Goal: Task Accomplishment & Management: Manage account settings

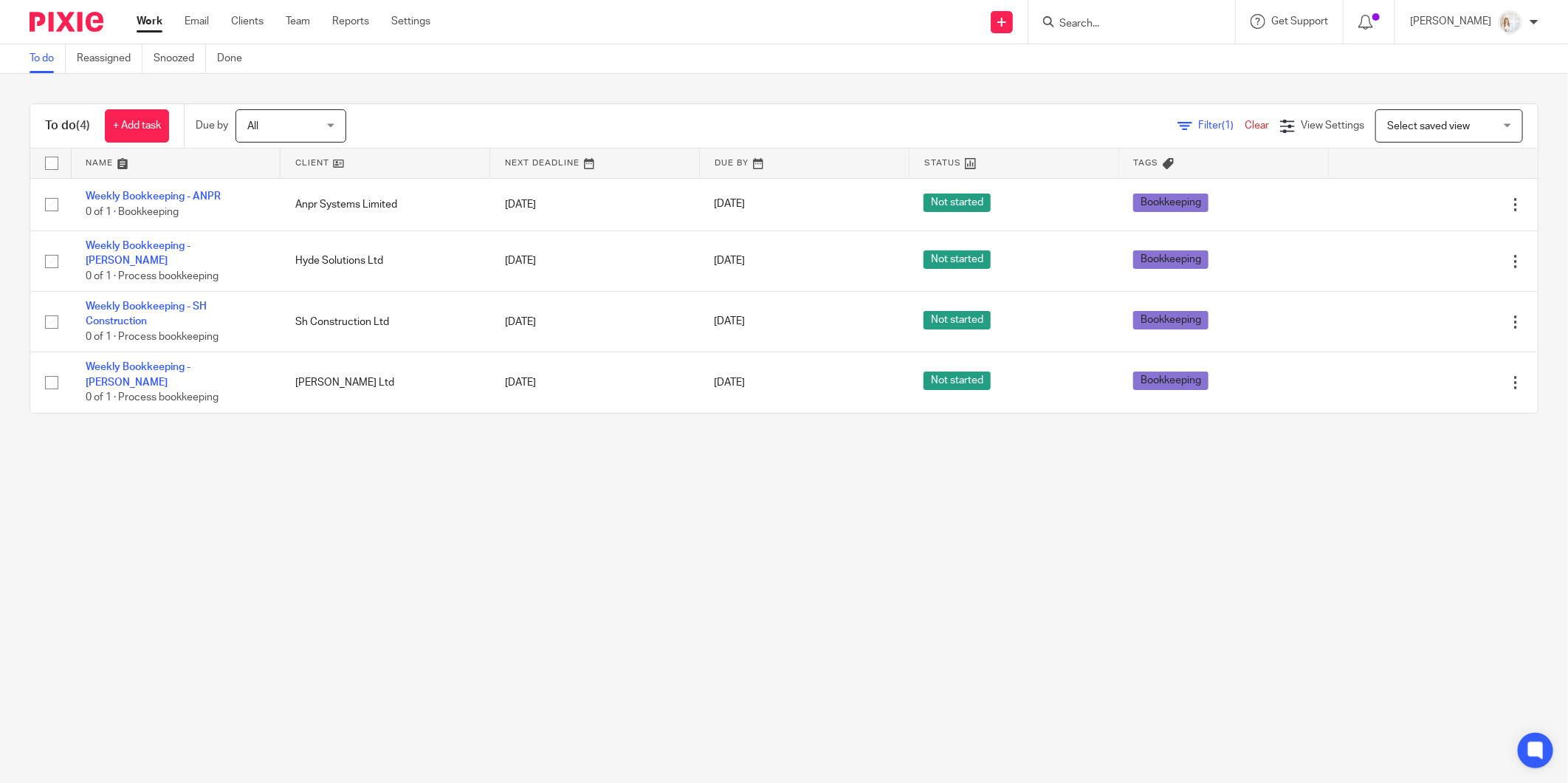
click at [53, 163] on input "checkbox" at bounding box center [51, 163] width 28 height 28
checkbox input "true"
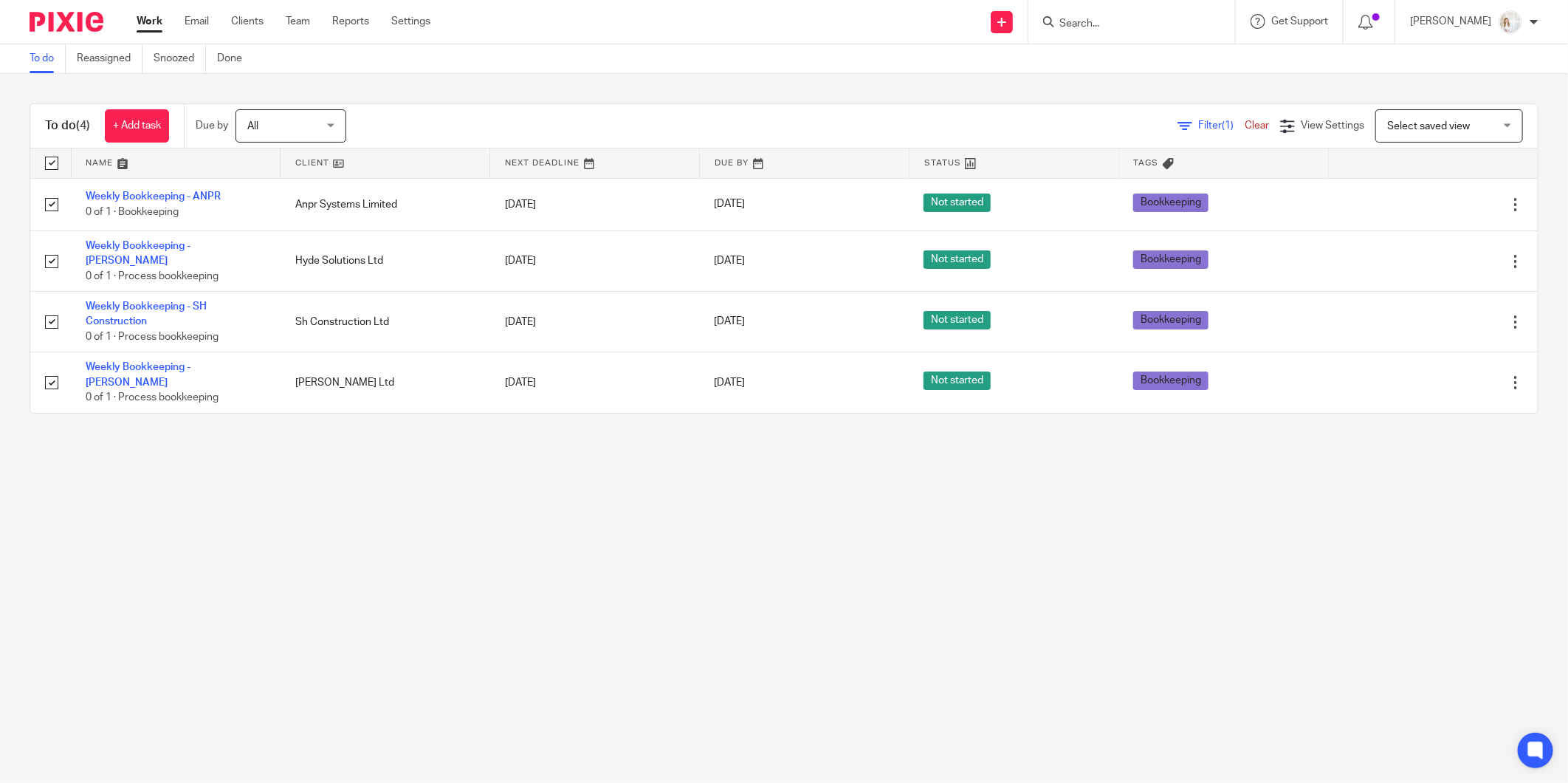
checkbox input "true"
click at [247, 115] on span "Status" at bounding box center [254, 126] width 78 height 31
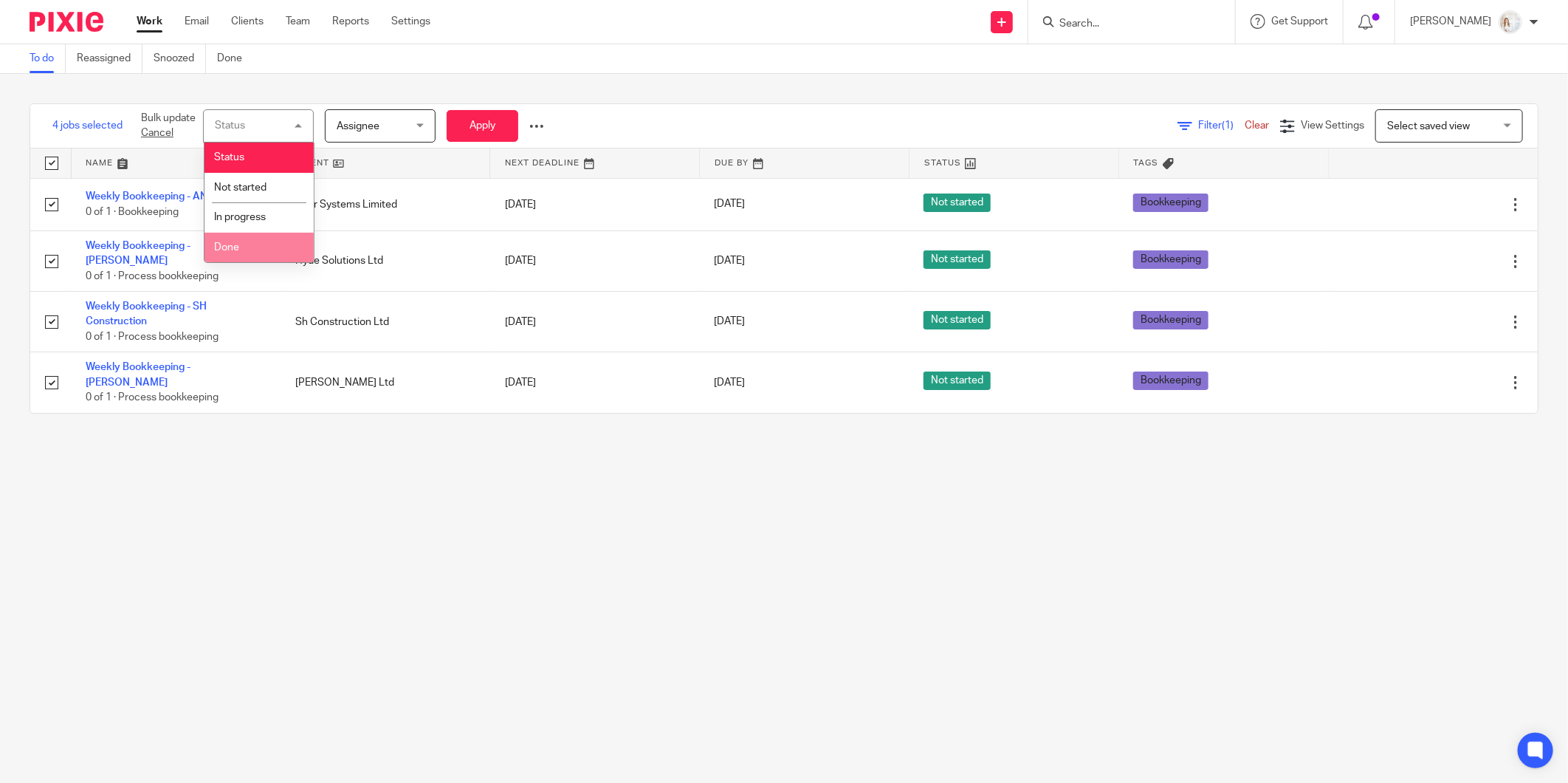
click at [253, 237] on li "Done" at bounding box center [259, 247] width 109 height 30
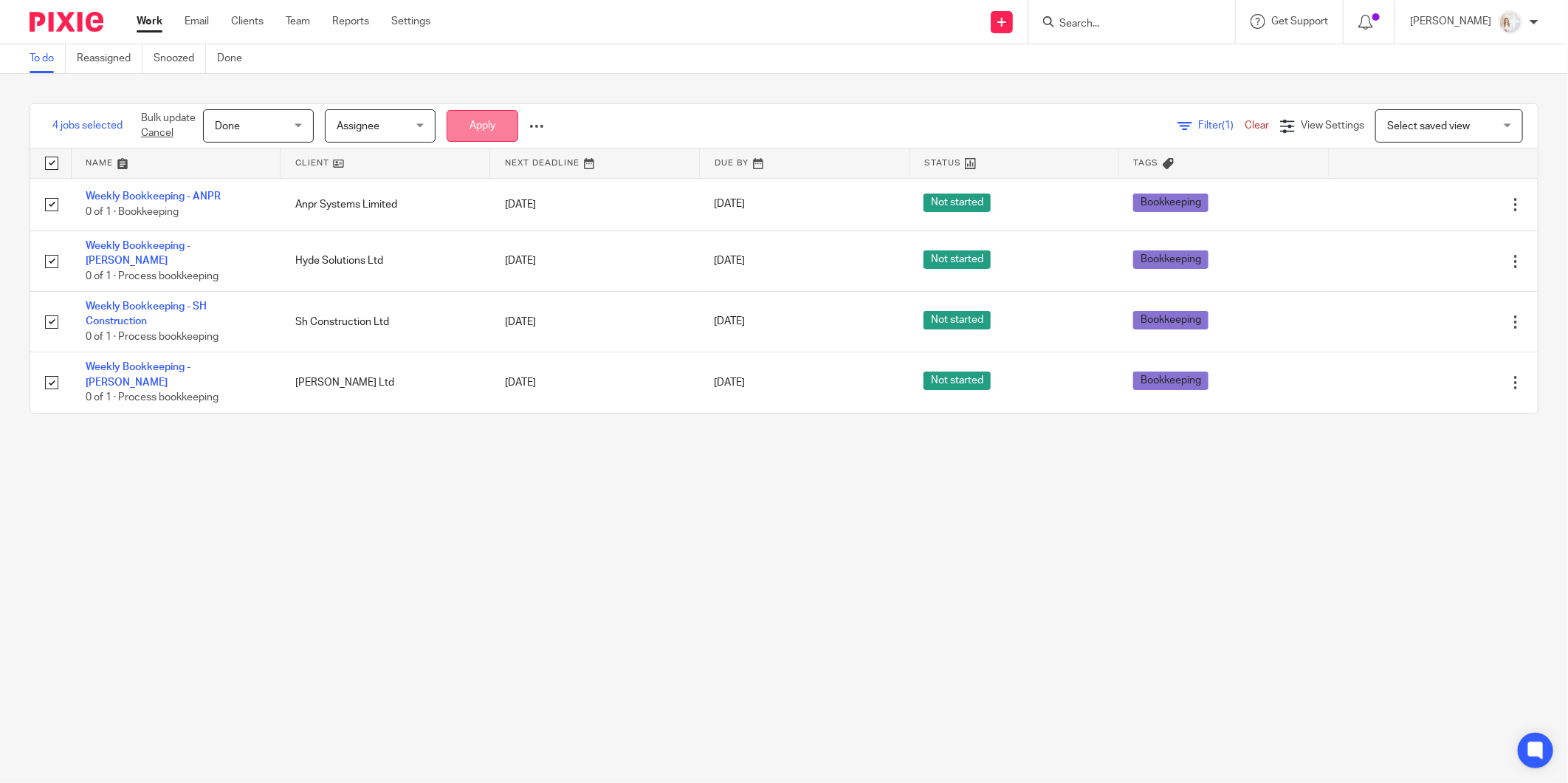
click at [482, 131] on button "Apply" at bounding box center [482, 126] width 72 height 32
